Goal: Task Accomplishment & Management: Use online tool/utility

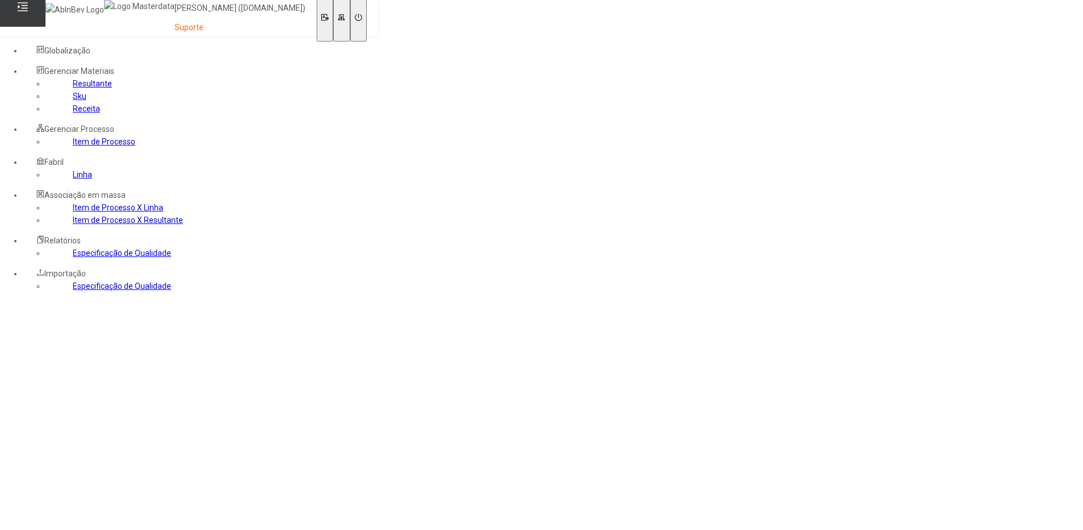
click at [73, 113] on link "Receita" at bounding box center [86, 108] width 27 height 9
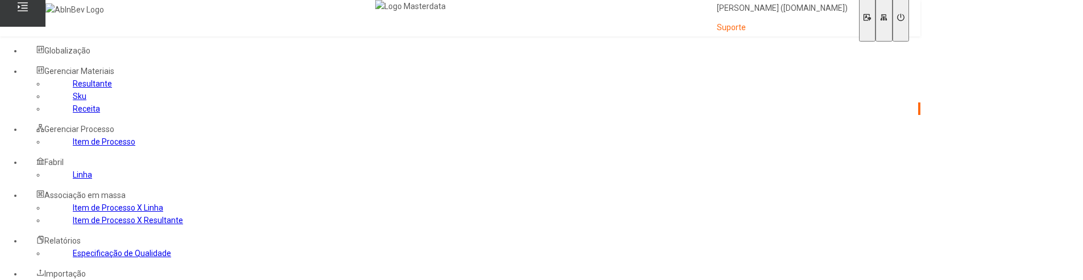
click at [84, 113] on link "Receita" at bounding box center [86, 108] width 27 height 9
type input "****"
